Goal: Task Accomplishment & Management: Use online tool/utility

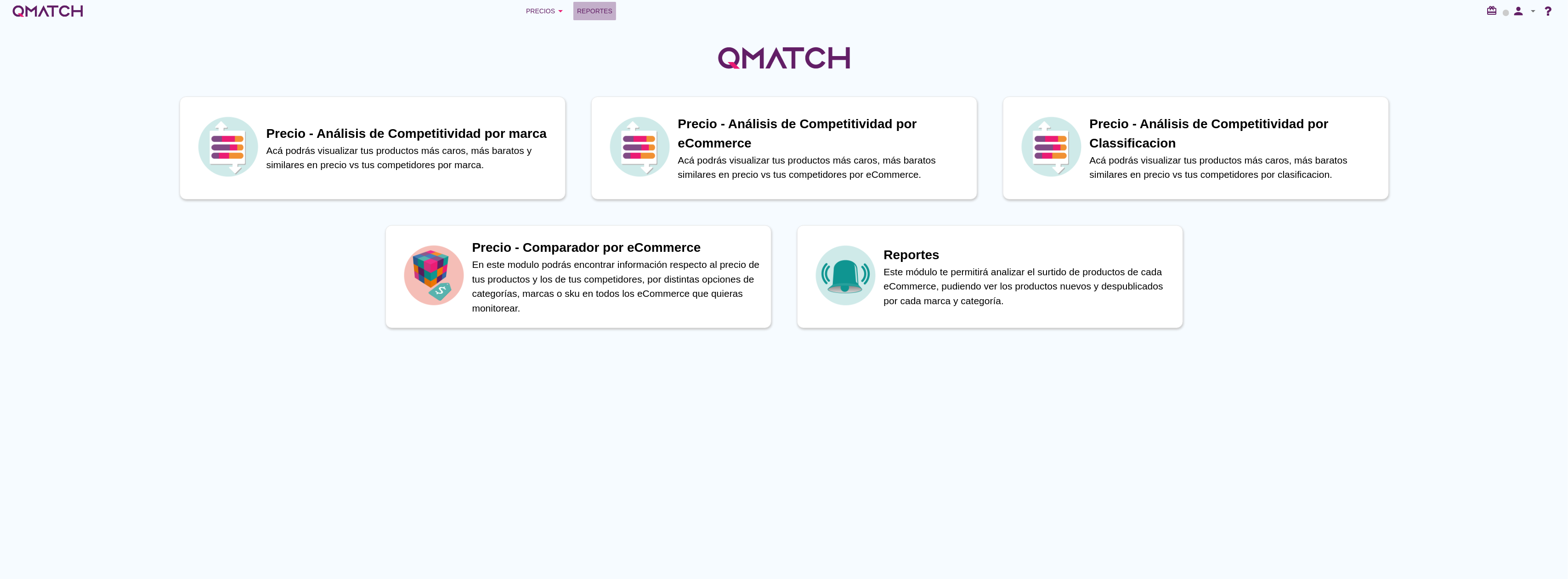
click at [581, 7] on span "Reportes" at bounding box center [595, 11] width 36 height 11
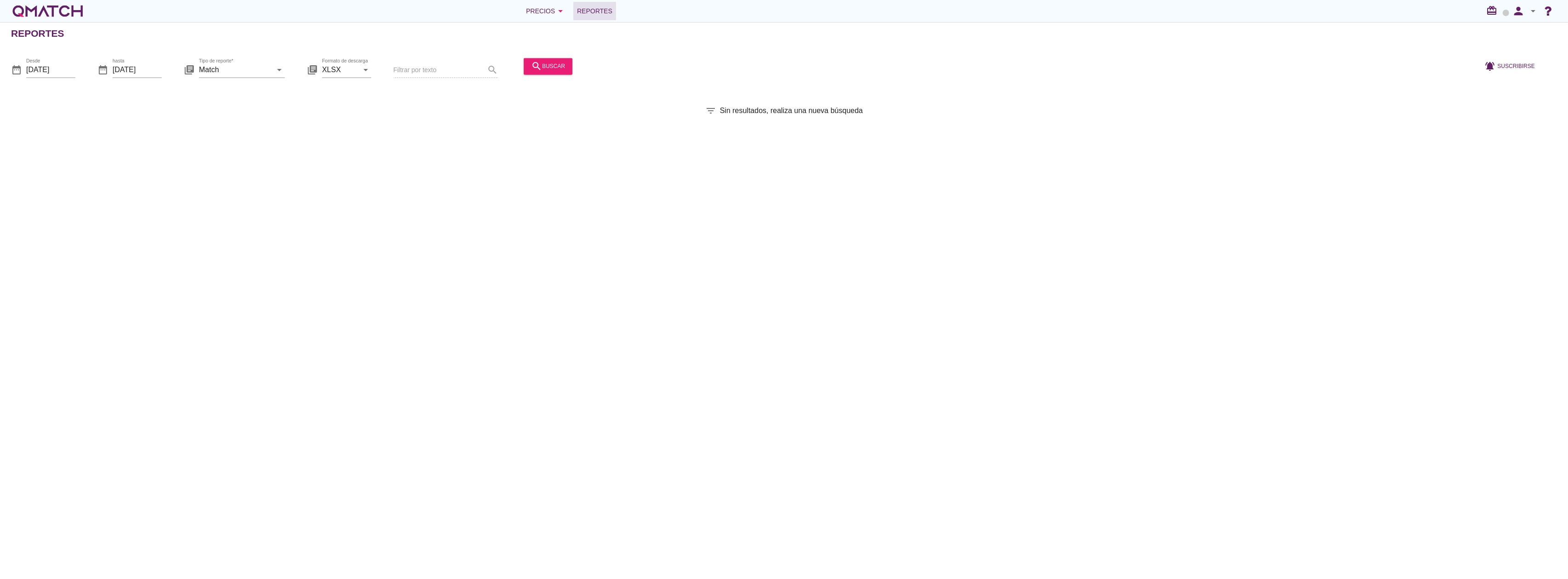
click at [268, 59] on div "library_books Tipo de reporte* Match arrow_drop_down" at bounding box center [233, 72] width 101 height 30
click at [255, 73] on input "Match" at bounding box center [235, 70] width 73 height 15
click at [245, 163] on div "Match con historicos" at bounding box center [254, 158] width 97 height 11
type input "Match con historicos"
click at [546, 62] on div "search buscar" at bounding box center [548, 66] width 34 height 11
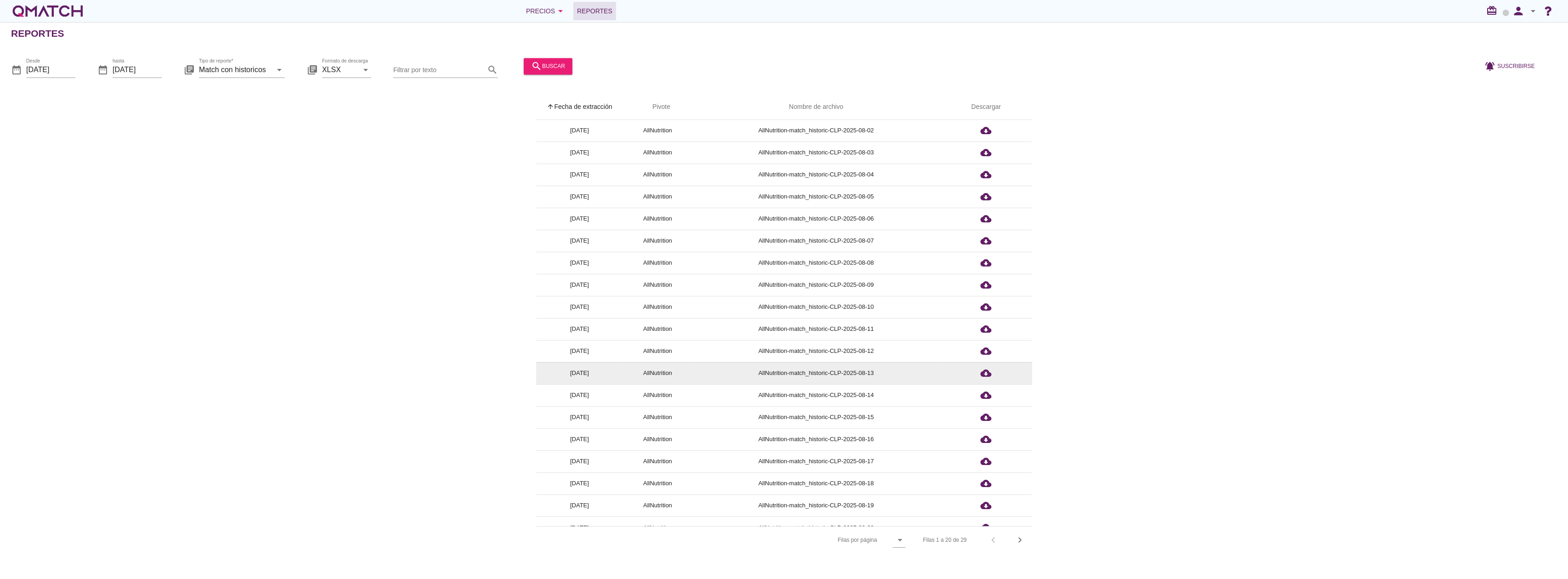
scroll to position [35, 0]
click at [1022, 539] on icon "chevron_right" at bounding box center [1020, 539] width 11 height 11
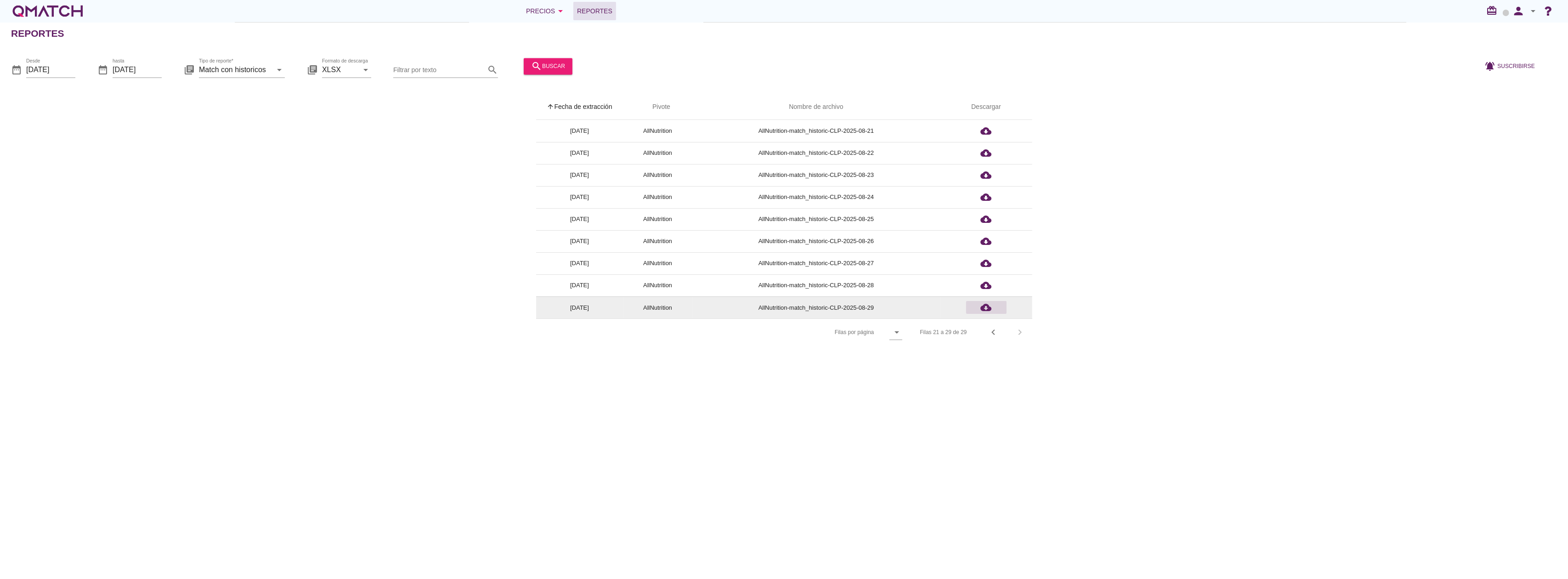
click at [981, 304] on icon "cloud_download" at bounding box center [985, 307] width 11 height 11
